Goal: Task Accomplishment & Management: Use online tool/utility

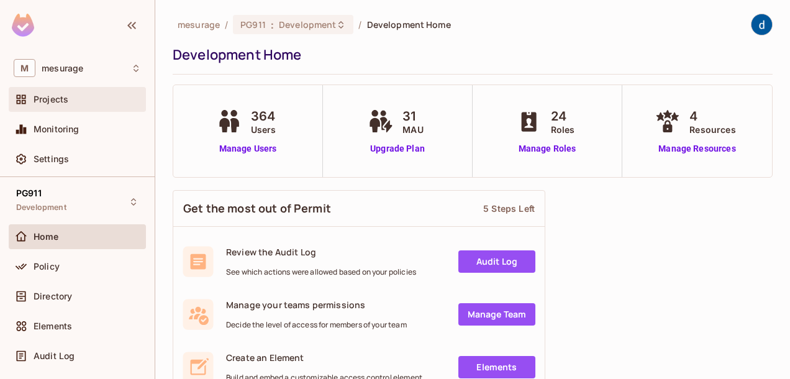
click at [51, 99] on span "Projects" at bounding box center [51, 99] width 35 height 10
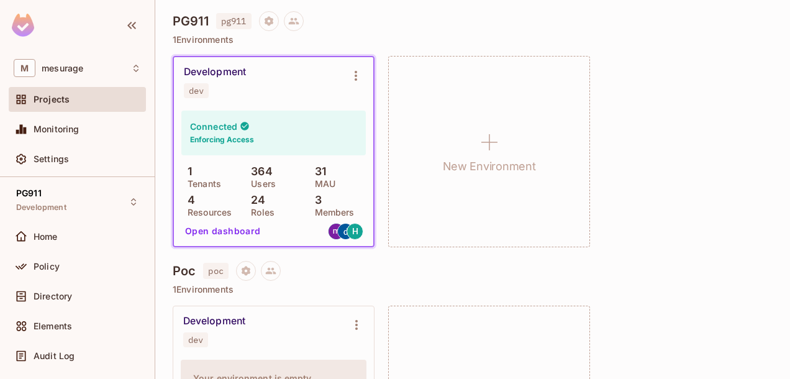
scroll to position [372, 0]
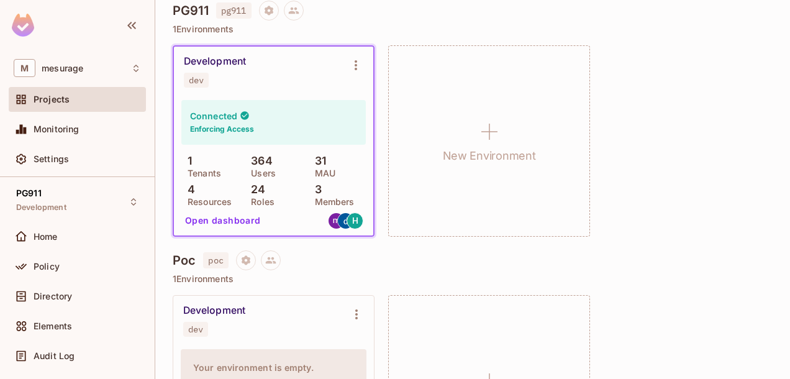
click at [231, 220] on button "Open dashboard" at bounding box center [223, 220] width 86 height 20
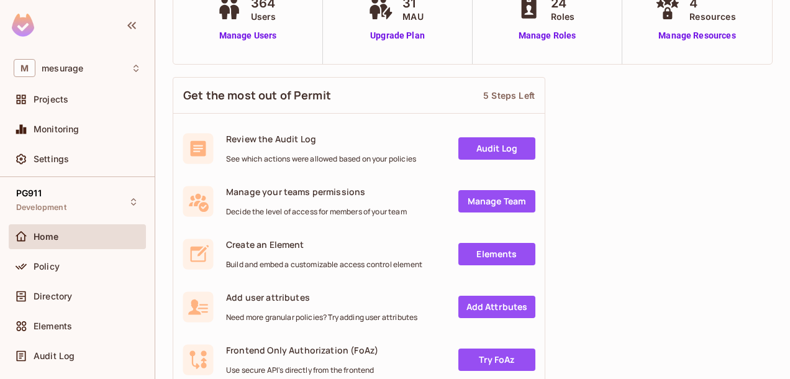
scroll to position [124, 0]
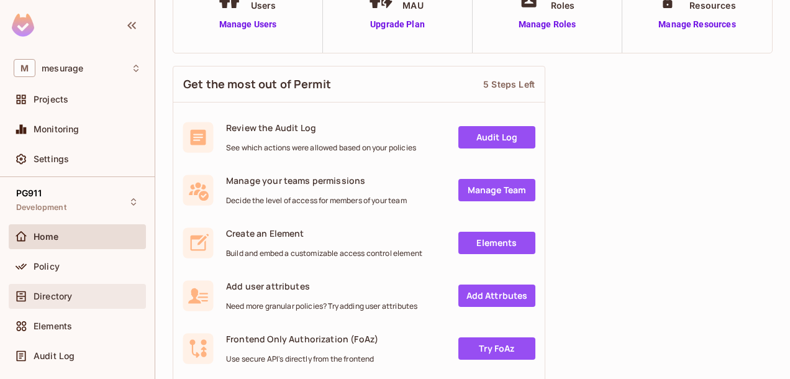
click at [54, 294] on span "Directory" at bounding box center [53, 296] width 38 height 10
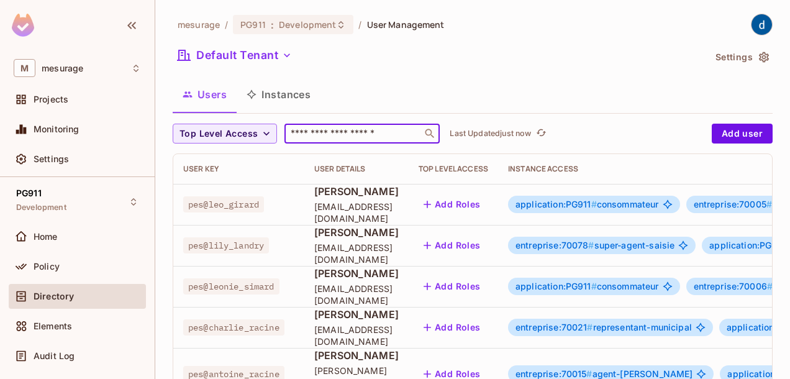
click at [327, 137] on input "text" at bounding box center [353, 133] width 130 height 12
paste input "**********"
type input "**********"
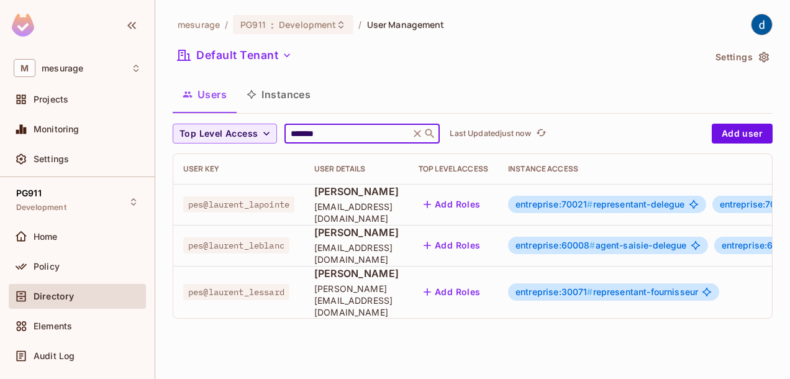
type input "*******"
drag, startPoint x: 444, startPoint y: 316, endPoint x: 632, endPoint y: 307, distance: 188.3
click at [632, 307] on div "User Key User Details Top Level Access Instance Access pes@laurent_lapointe [PE…" at bounding box center [472, 236] width 598 height 164
click at [623, 326] on div "Top Level Access ******* ​ Last Updated just now Add user User Key User Details…" at bounding box center [473, 226] width 600 height 205
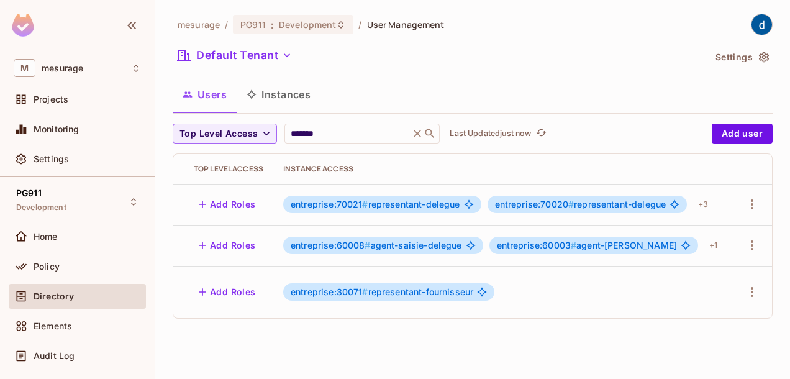
scroll to position [0, 265]
click at [713, 205] on div "+ 3" at bounding box center [703, 204] width 20 height 20
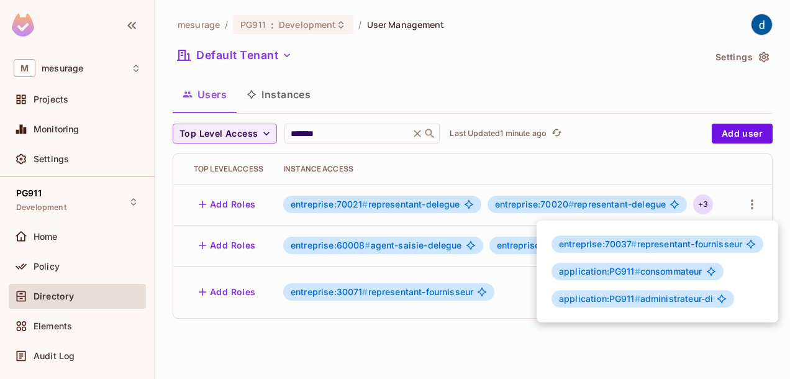
click at [45, 266] on div at bounding box center [395, 189] width 790 height 379
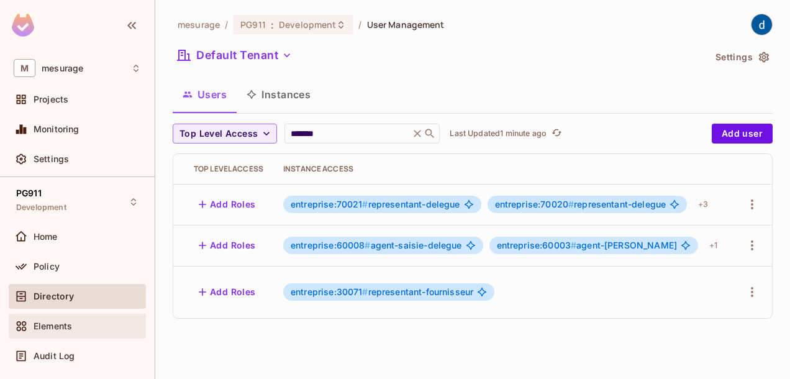
click at [56, 328] on span "Elements" at bounding box center [53, 326] width 38 height 10
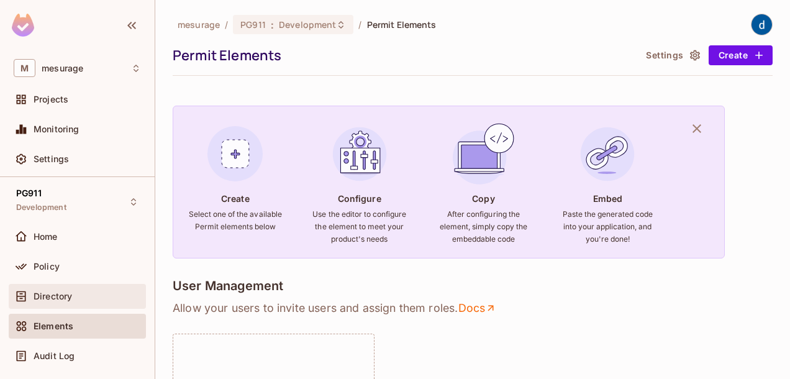
click at [54, 296] on span "Directory" at bounding box center [53, 296] width 38 height 10
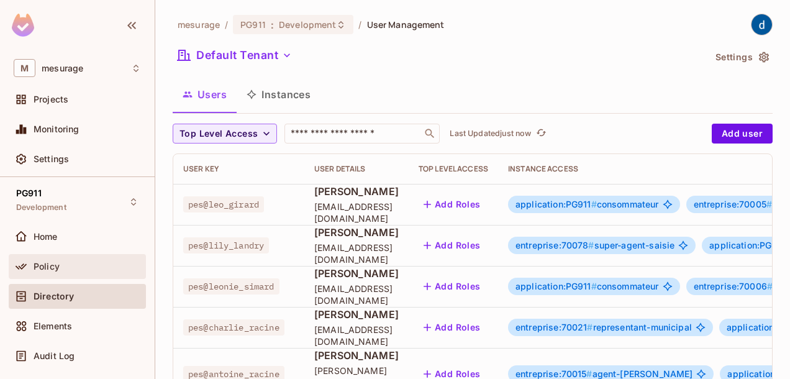
click at [50, 261] on span "Policy" at bounding box center [47, 266] width 26 height 10
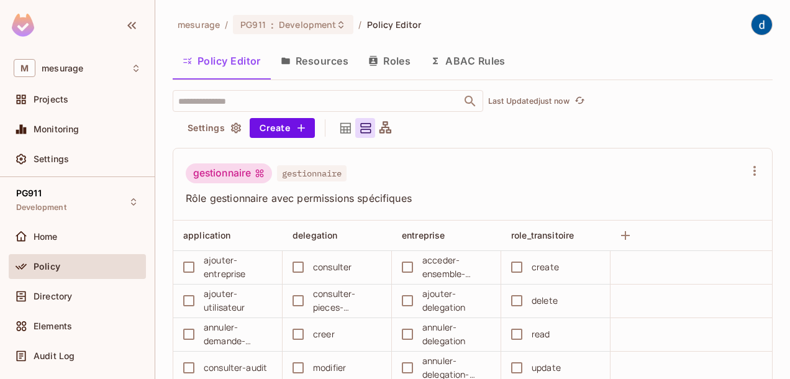
click at [394, 61] on button "Roles" at bounding box center [389, 60] width 62 height 31
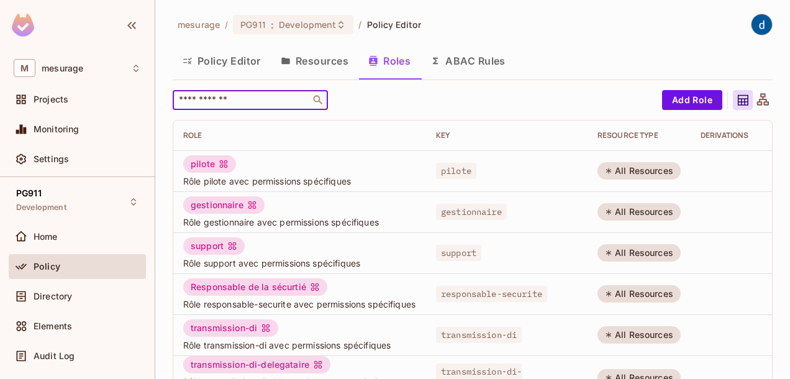
click at [282, 99] on input "text" at bounding box center [241, 100] width 130 height 12
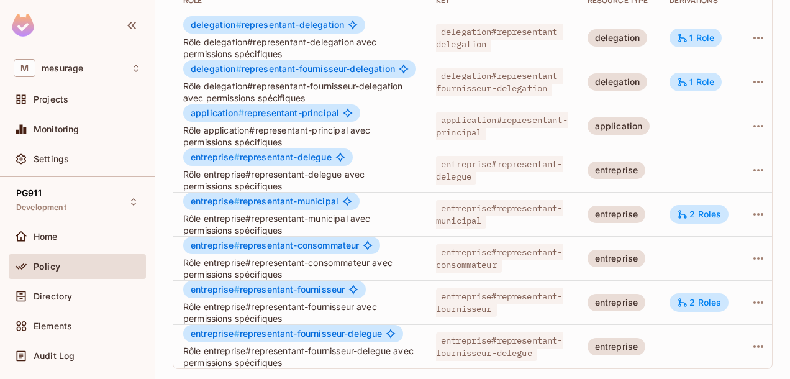
scroll to position [144, 0]
type input "*********"
click at [708, 297] on div "2 Roles" at bounding box center [699, 302] width 44 height 11
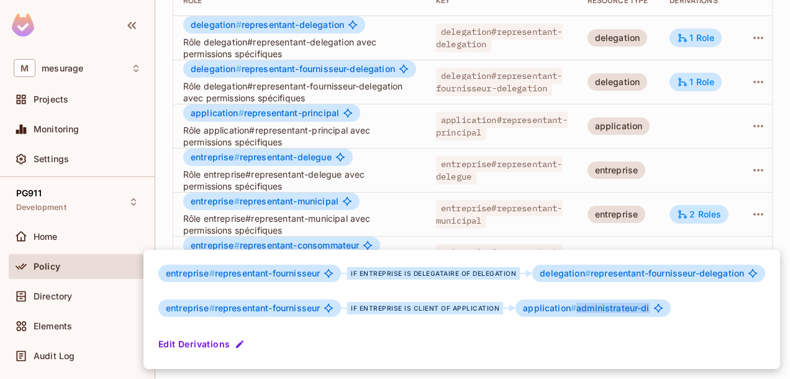
drag, startPoint x: 570, startPoint y: 305, endPoint x: 644, endPoint y: 305, distance: 73.9
click at [644, 305] on span "application # administrateur-di" at bounding box center [586, 308] width 126 height 10
drag, startPoint x: 520, startPoint y: 308, endPoint x: 648, endPoint y: 310, distance: 128.5
click at [648, 310] on div "application # administrateur-di" at bounding box center [592, 307] width 155 height 17
click at [712, 302] on div "entreprise # representant-fournisseur if entreprise is delegataire of delegatio…" at bounding box center [461, 309] width 636 height 119
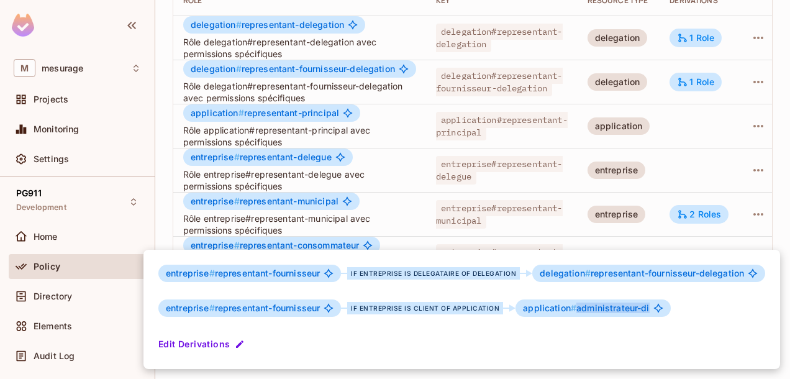
drag, startPoint x: 571, startPoint y: 307, endPoint x: 647, endPoint y: 310, distance: 75.8
click at [647, 310] on div "application # administrateur-di" at bounding box center [592, 307] width 155 height 17
click at [711, 317] on div "entreprise # representant-fournisseur if entreprise is delegataire of delegatio…" at bounding box center [461, 309] width 636 height 119
drag, startPoint x: 214, startPoint y: 274, endPoint x: 328, endPoint y: 271, distance: 114.2
click at [328, 271] on div "entreprise # representant-fournisseur" at bounding box center [249, 272] width 183 height 17
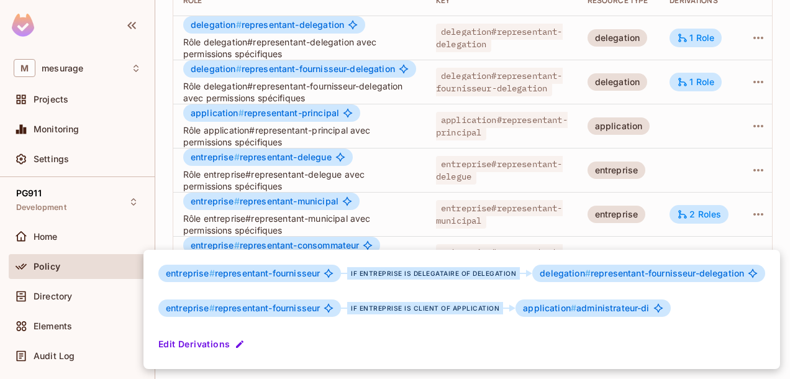
click at [166, 58] on div at bounding box center [395, 189] width 790 height 379
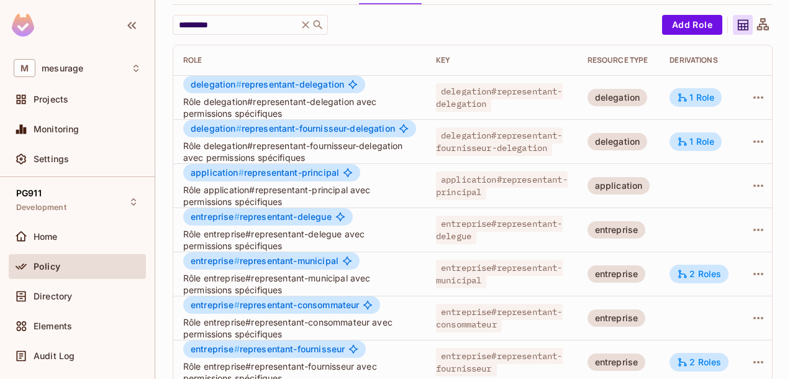
scroll to position [0, 0]
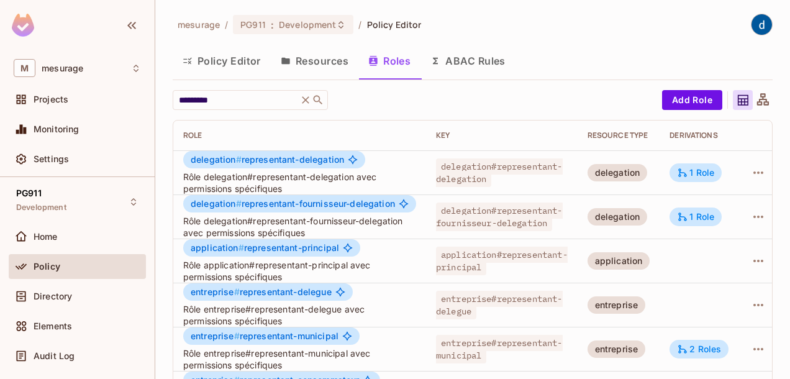
click at [323, 63] on button "Resources" at bounding box center [315, 60] width 88 height 31
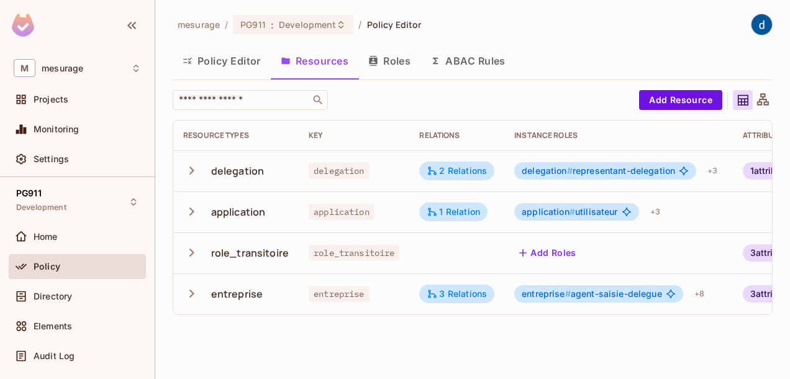
click at [231, 60] on button "Policy Editor" at bounding box center [222, 60] width 98 height 31
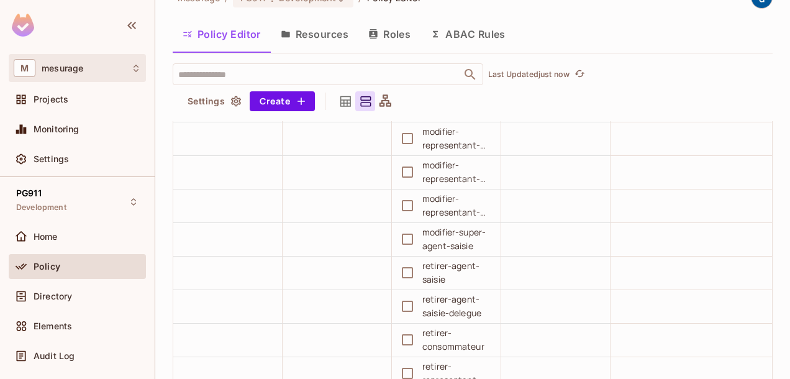
scroll to position [807, 0]
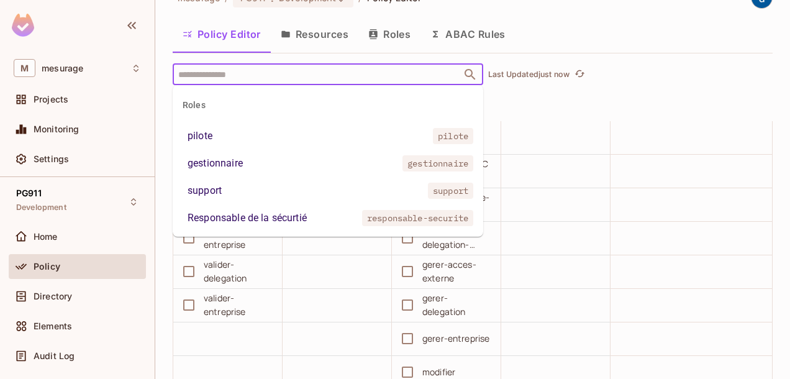
click at [246, 71] on input "text" at bounding box center [317, 74] width 284 height 22
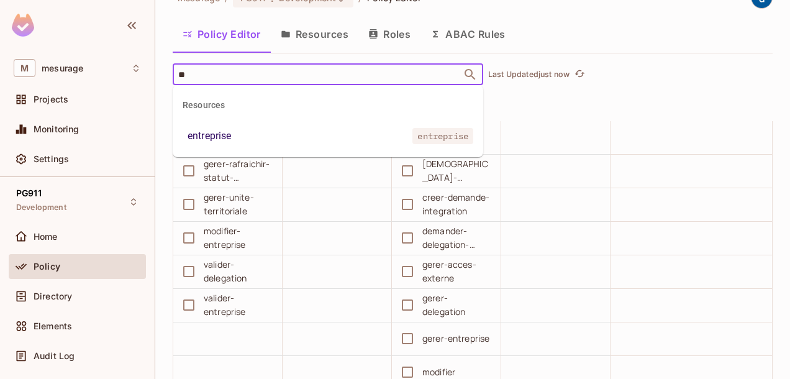
type input "*"
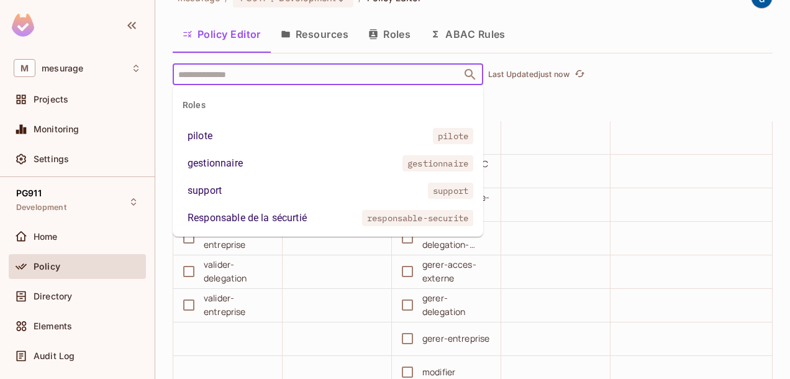
click at [705, 70] on div "​ Last Updated just now" at bounding box center [473, 74] width 600 height 22
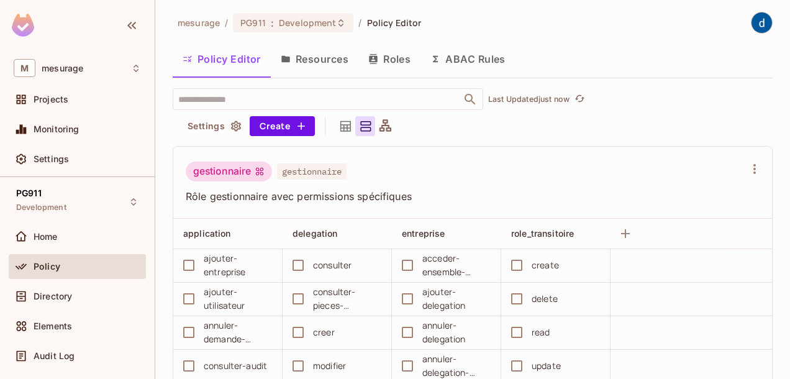
scroll to position [0, 0]
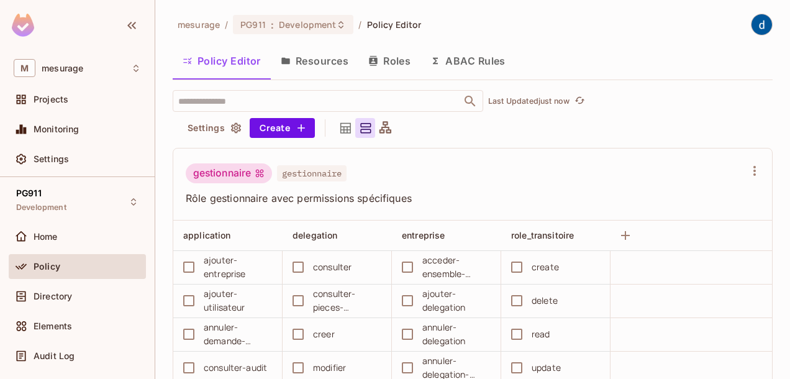
click at [395, 61] on button "Roles" at bounding box center [389, 60] width 62 height 31
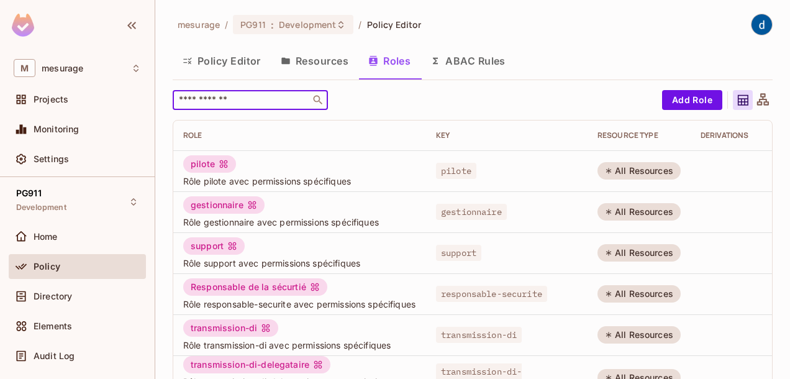
click at [240, 102] on input "text" at bounding box center [241, 100] width 130 height 12
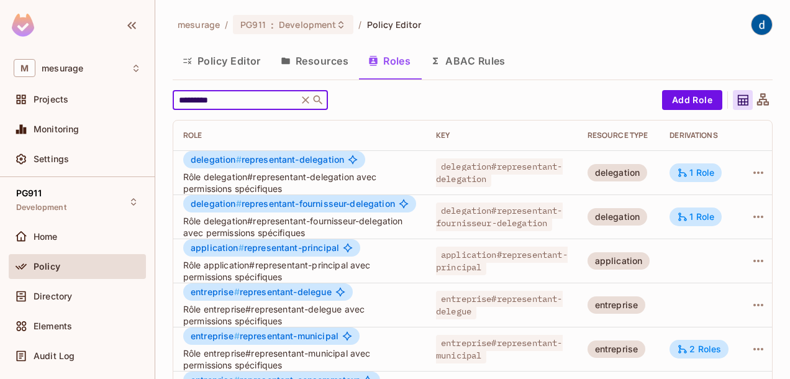
type input "*********"
click at [230, 60] on button "Policy Editor" at bounding box center [222, 60] width 98 height 31
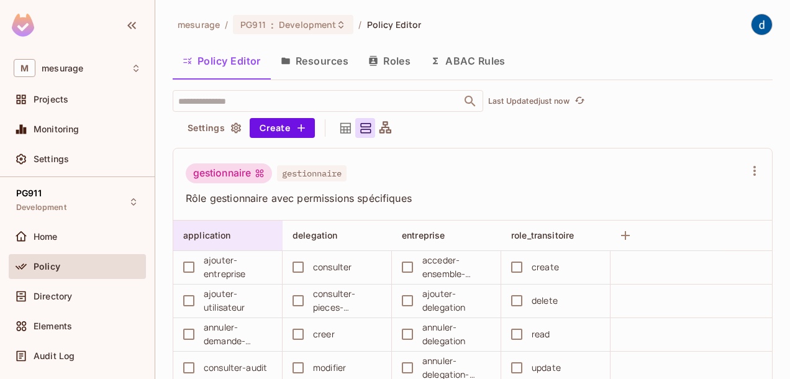
click at [205, 237] on span "application" at bounding box center [207, 235] width 48 height 11
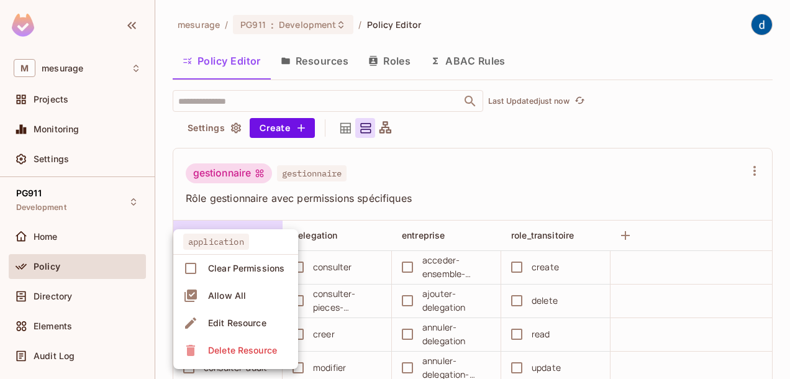
click at [221, 216] on div at bounding box center [395, 189] width 790 height 379
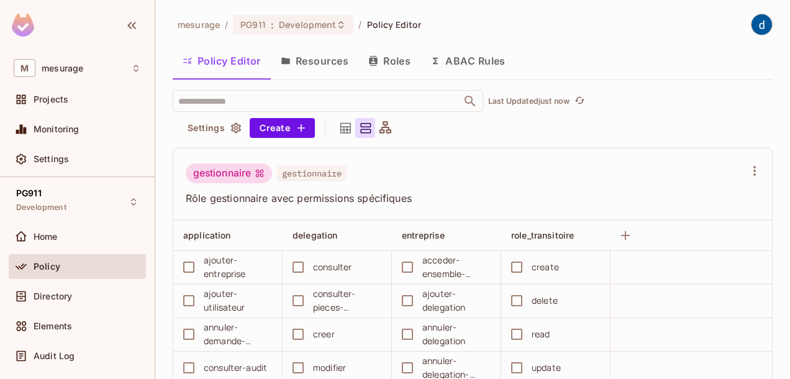
click at [345, 127] on icon at bounding box center [346, 128] width 16 height 16
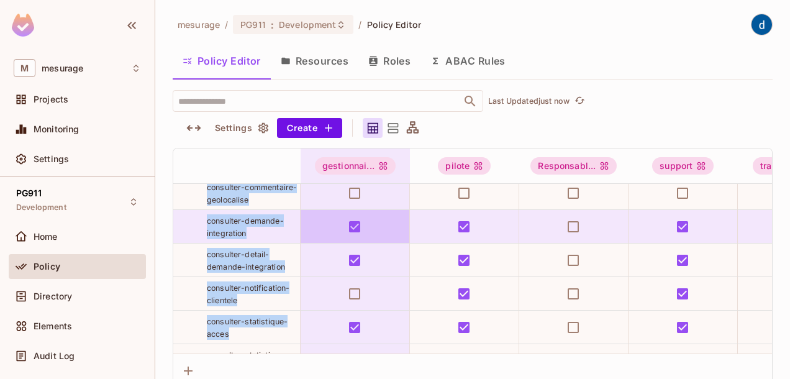
drag, startPoint x: 253, startPoint y: 341, endPoint x: 310, endPoint y: 341, distance: 57.1
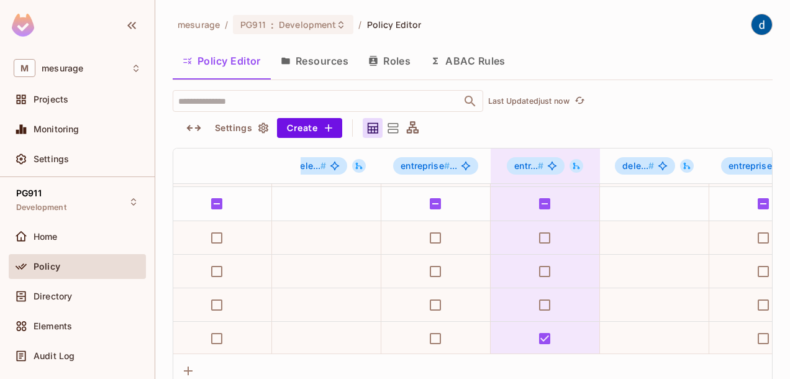
scroll to position [1151, 1667]
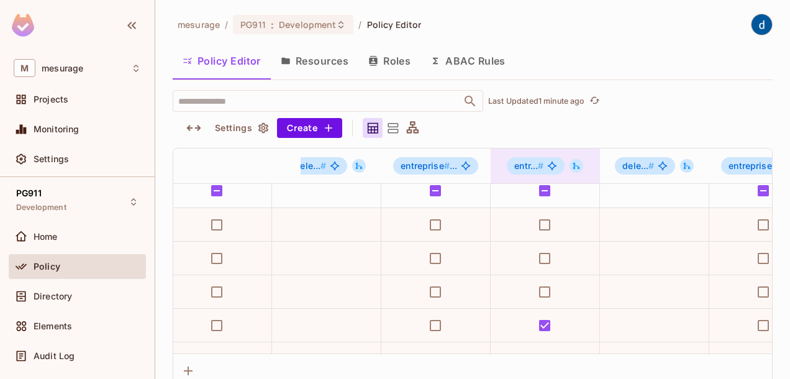
click at [547, 153] on div "entr... #" at bounding box center [544, 165] width 109 height 35
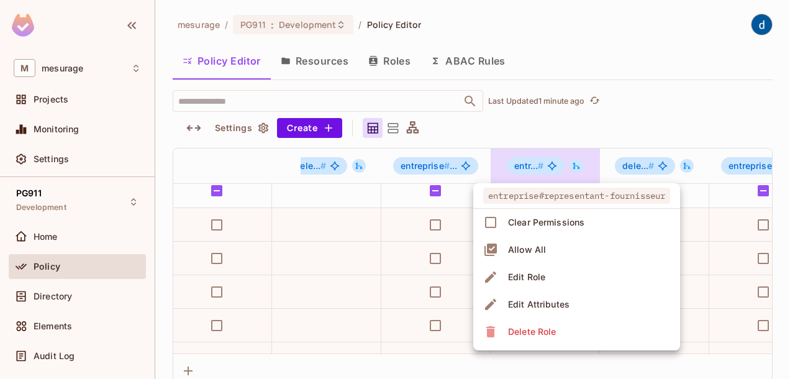
click at [567, 120] on div at bounding box center [395, 189] width 790 height 379
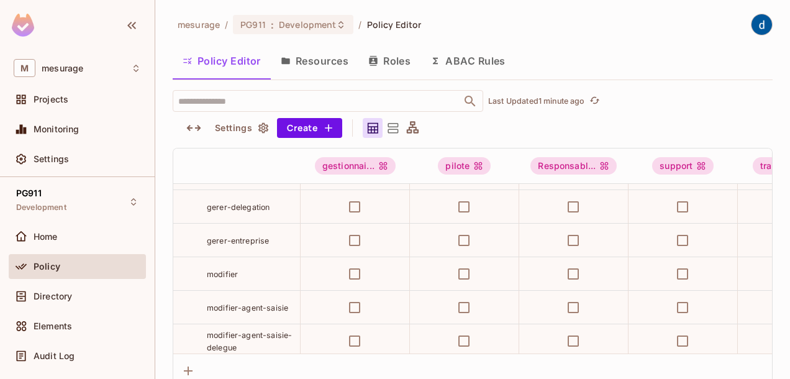
scroll to position [2020, 0]
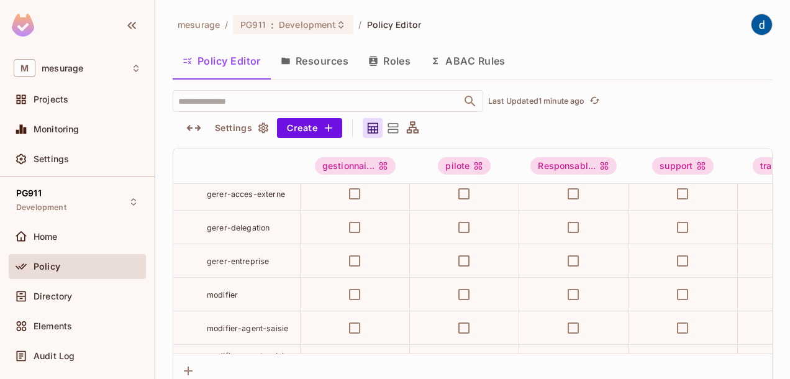
click at [179, 139] on div "creer-demande-integration" at bounding box center [236, 126] width 127 height 25
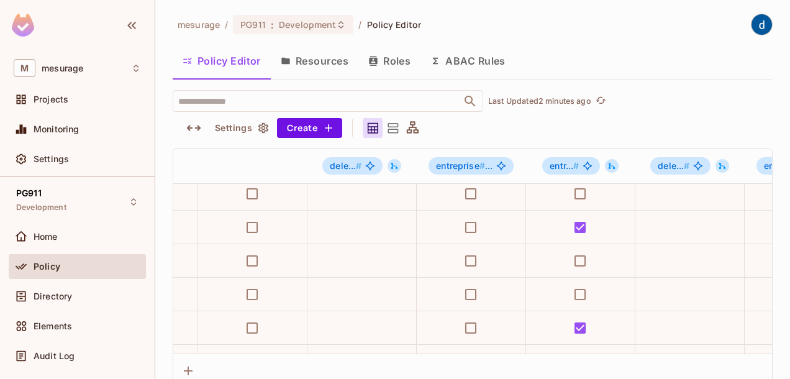
scroll to position [2020, 1622]
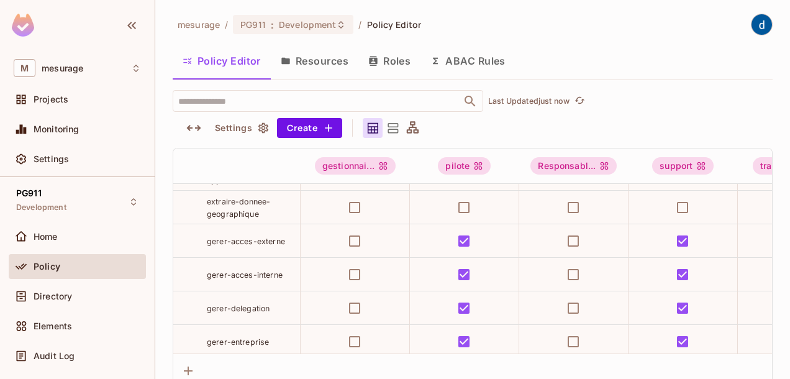
scroll to position [435, 0]
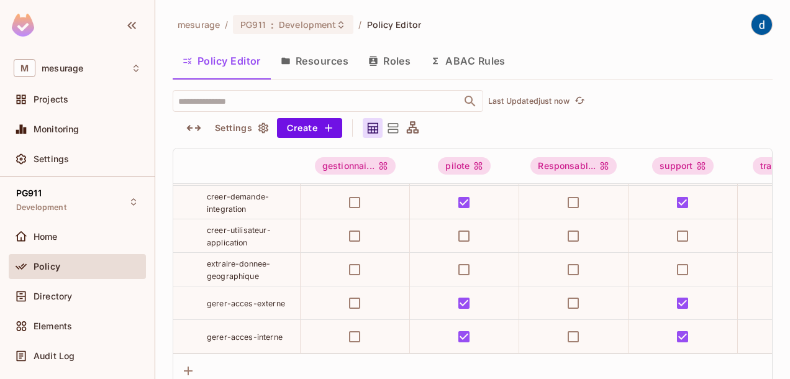
click at [188, 215] on div "creer-demande-integration" at bounding box center [236, 202] width 127 height 25
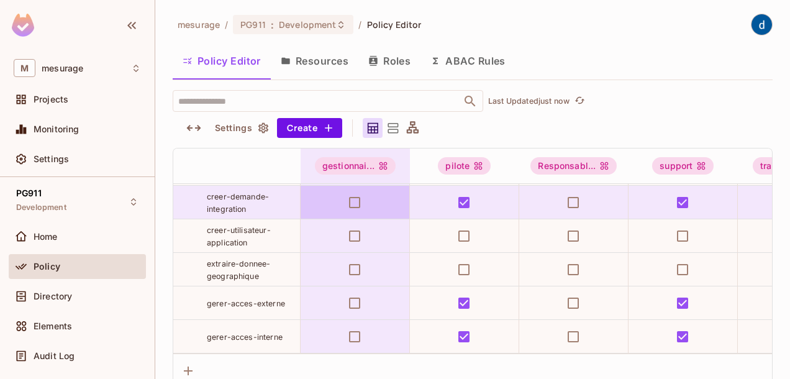
click at [300, 219] on td at bounding box center [354, 203] width 109 height 34
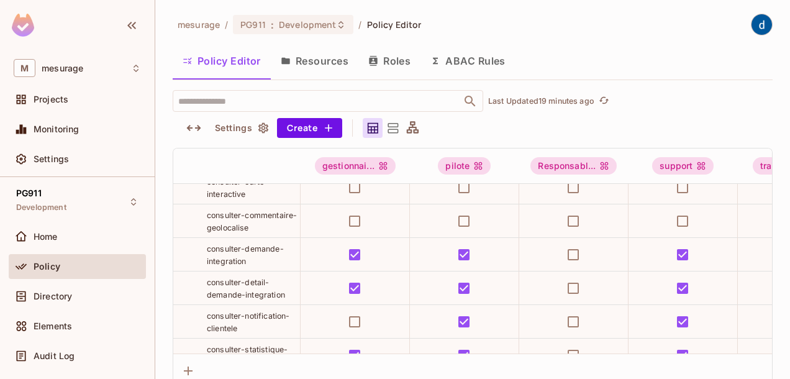
scroll to position [0, 0]
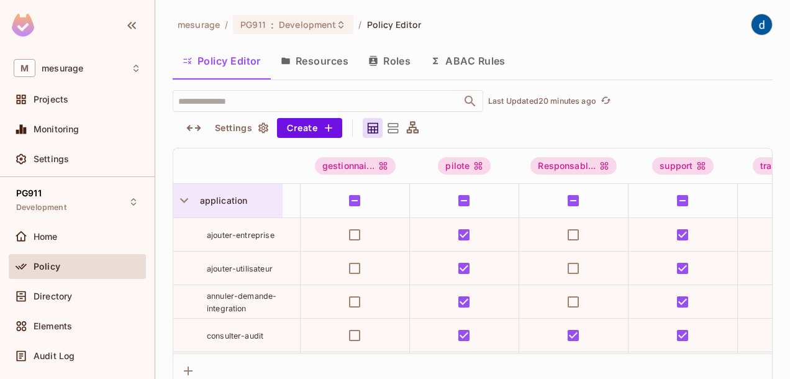
click at [224, 201] on span "application" at bounding box center [221, 200] width 53 height 11
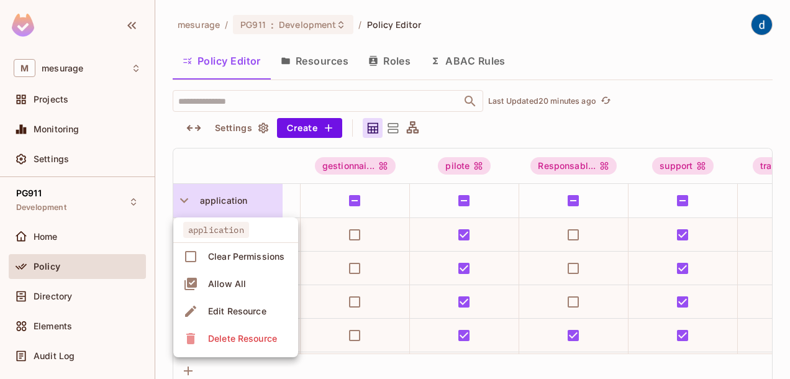
click at [224, 201] on div at bounding box center [395, 189] width 790 height 379
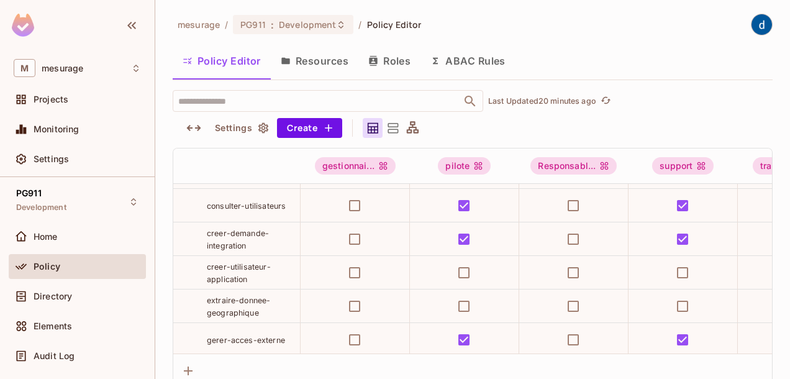
scroll to position [435, 0]
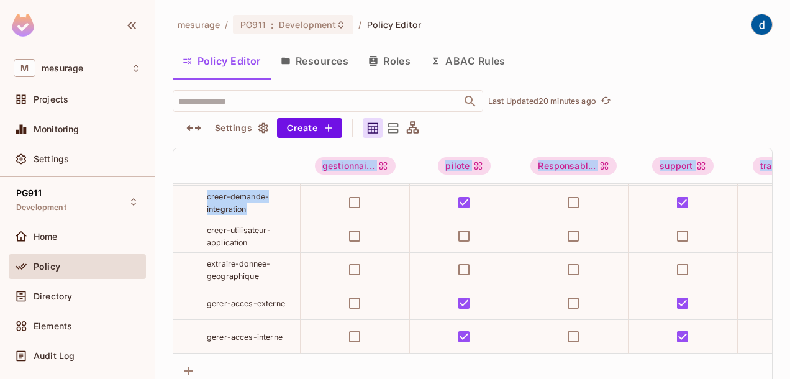
drag, startPoint x: 197, startPoint y: 241, endPoint x: 168, endPoint y: 222, distance: 35.0
click at [168, 222] on div "mesurage / PG911 : Development / Policy Editor Policy Editor Resources Roles AB…" at bounding box center [472, 189] width 634 height 379
drag, startPoint x: 168, startPoint y: 222, endPoint x: 182, endPoint y: 236, distance: 19.8
click at [182, 215] on div "creer-demande-integration" at bounding box center [236, 202] width 127 height 25
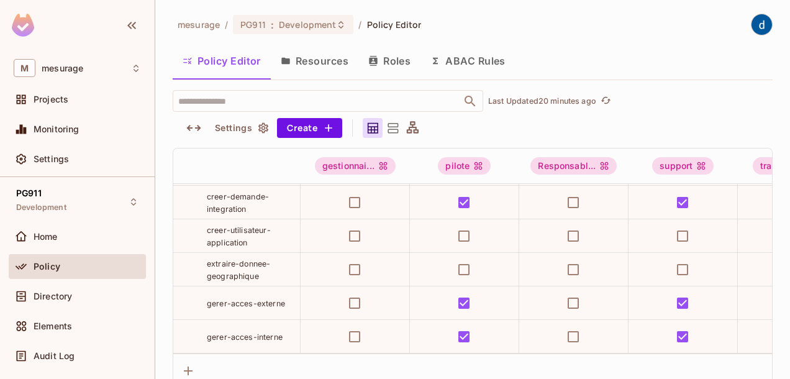
click at [182, 215] on div "creer-demande-integration" at bounding box center [236, 202] width 127 height 25
click at [186, 215] on div "creer-demande-integration" at bounding box center [236, 202] width 127 height 25
click at [198, 215] on div "creer-demande-integration" at bounding box center [236, 202] width 127 height 25
click at [195, 215] on div "creer-demande-integration" at bounding box center [236, 202] width 127 height 25
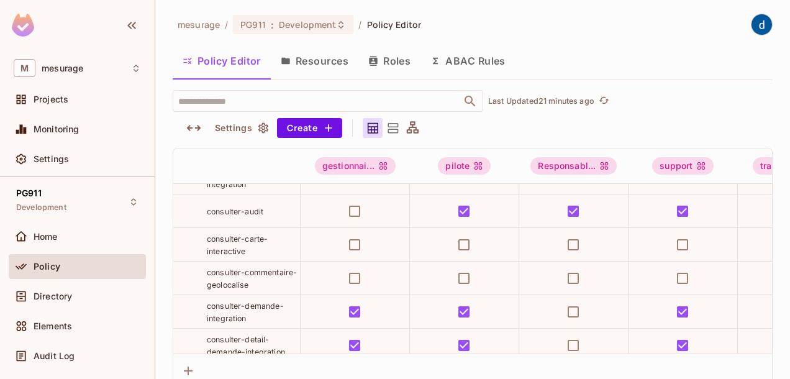
scroll to position [0, 0]
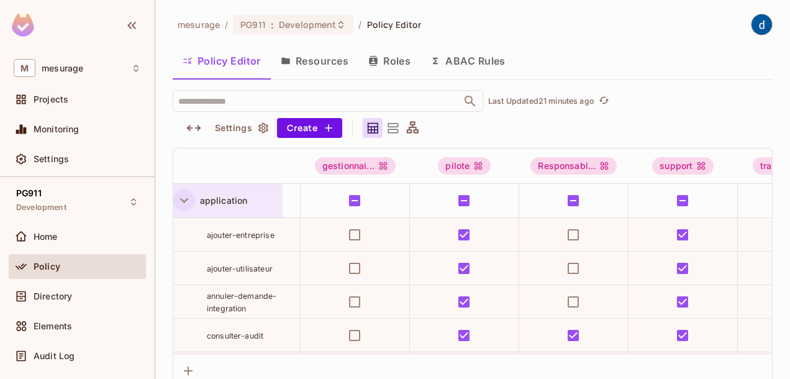
click at [186, 202] on icon "button" at bounding box center [184, 200] width 17 height 17
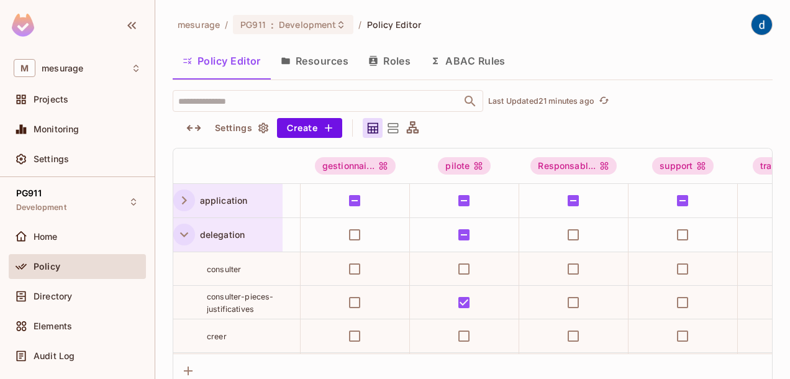
click at [183, 235] on icon "button" at bounding box center [184, 234] width 8 height 5
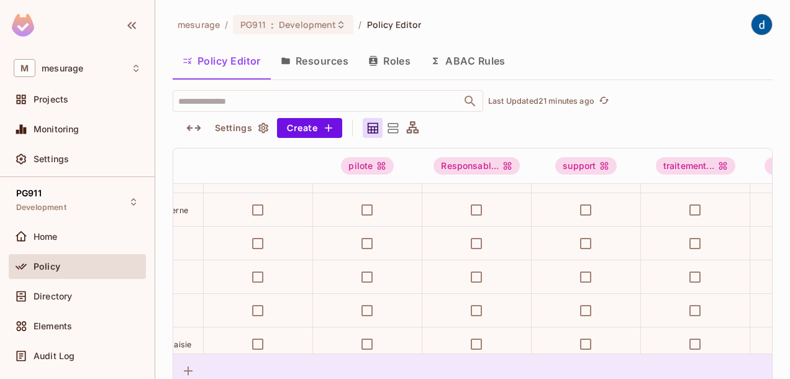
scroll to position [931, 100]
drag, startPoint x: 292, startPoint y: 353, endPoint x: 318, endPoint y: 354, distance: 25.5
click at [313, 354] on div at bounding box center [472, 370] width 598 height 34
click at [319, 354] on div at bounding box center [472, 370] width 598 height 34
click at [320, 354] on div at bounding box center [472, 370] width 598 height 34
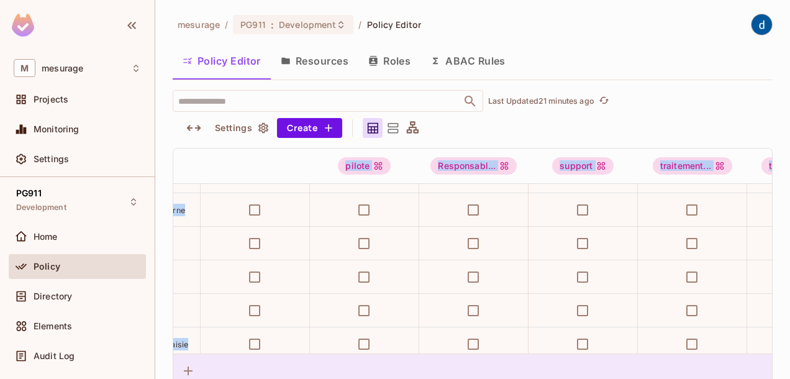
click at [320, 354] on div at bounding box center [472, 370] width 598 height 34
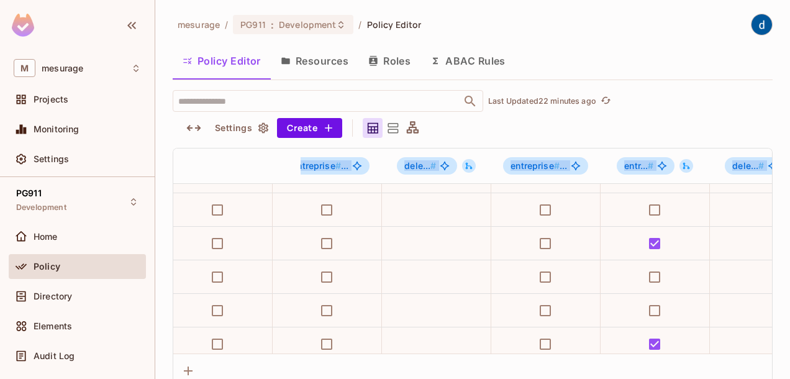
scroll to position [931, 1571]
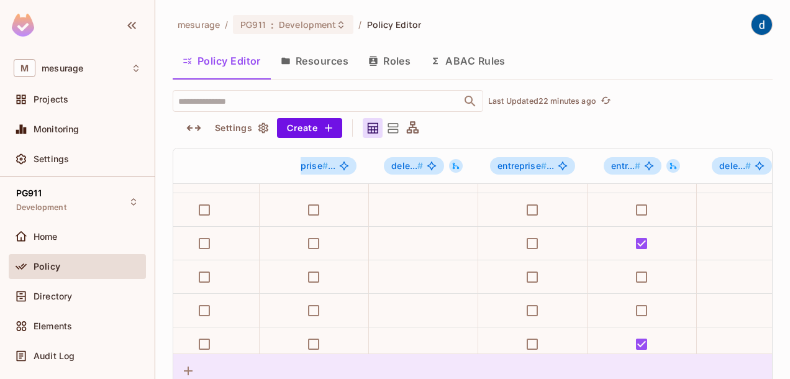
click at [598, 355] on div at bounding box center [472, 370] width 598 height 34
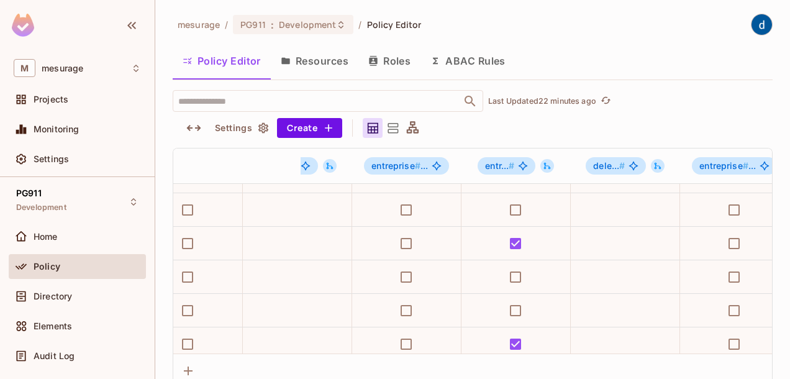
scroll to position [931, 1713]
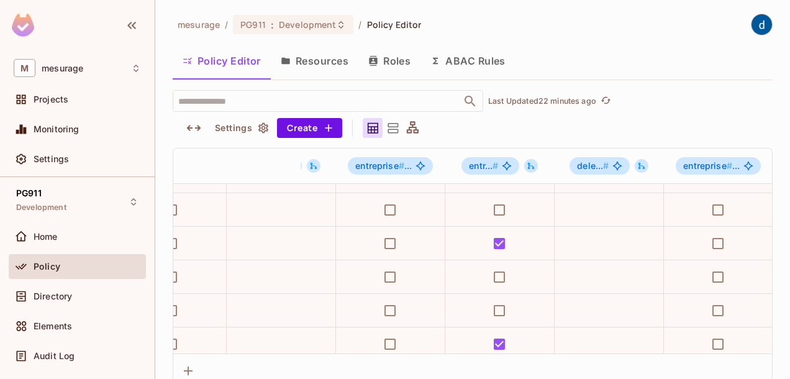
click at [588, 327] on td at bounding box center [608, 311] width 109 height 34
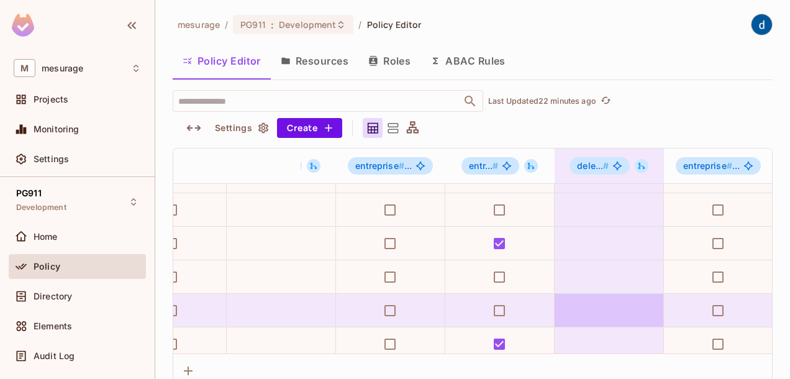
click at [588, 327] on td at bounding box center [608, 311] width 109 height 34
